Goal: Task Accomplishment & Management: Complete application form

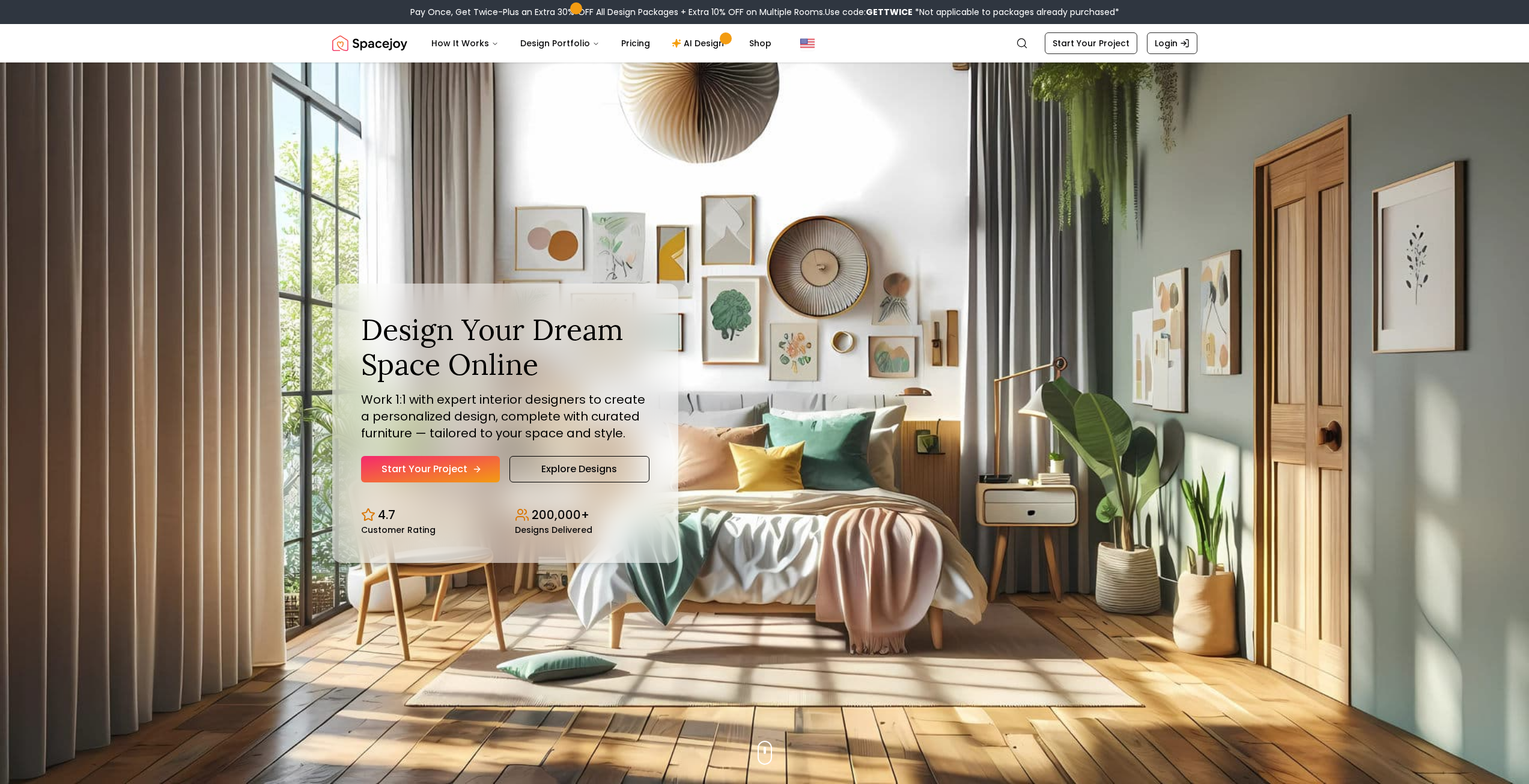
click at [447, 456] on link "Start Your Project" at bounding box center [430, 469] width 139 height 26
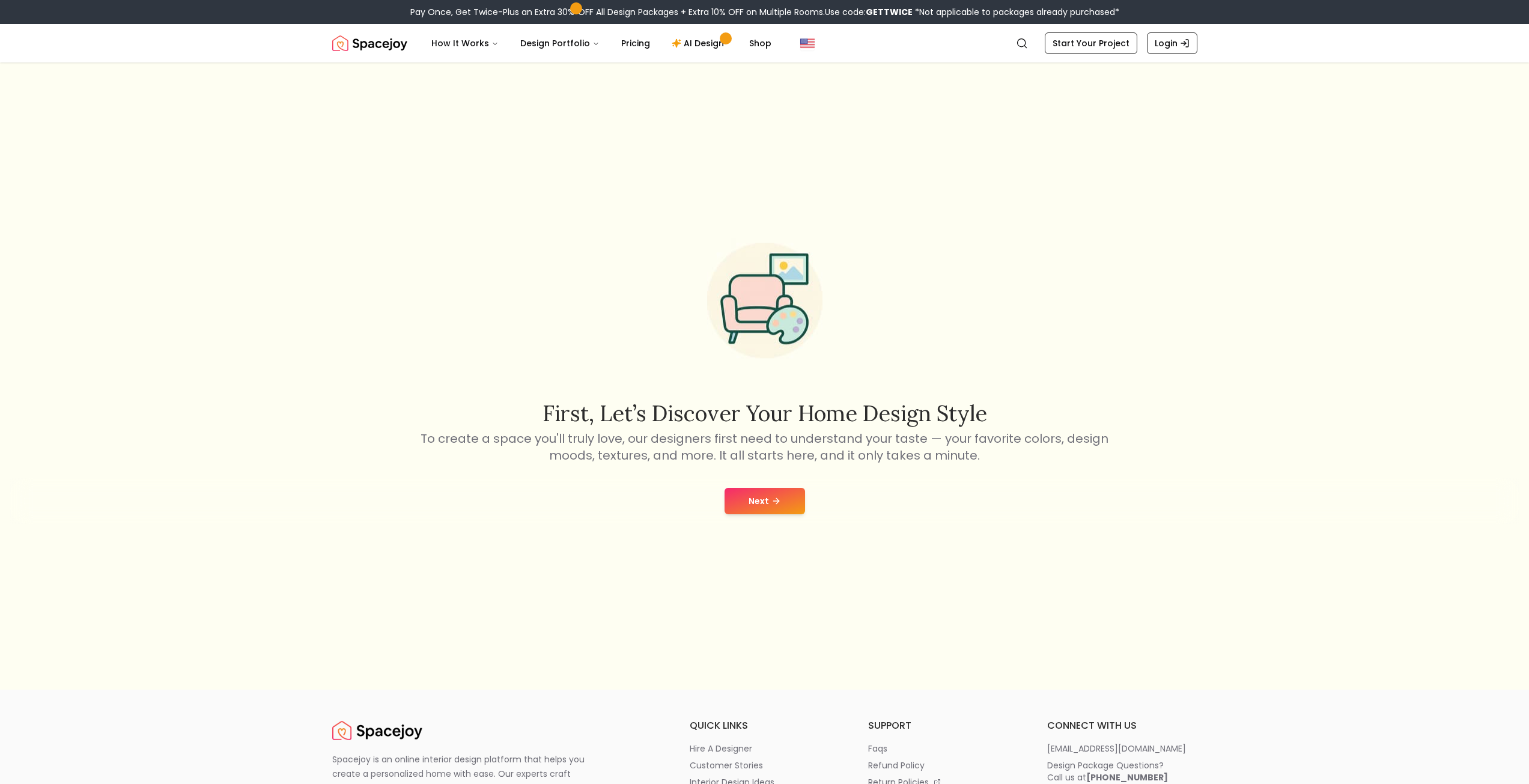
click at [764, 500] on button "Next" at bounding box center [765, 501] width 80 height 26
